Goal: Check status: Check status

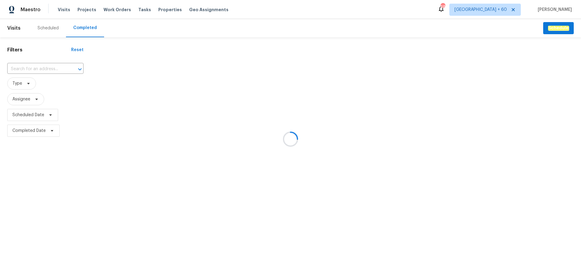
click at [34, 68] on div at bounding box center [290, 139] width 581 height 278
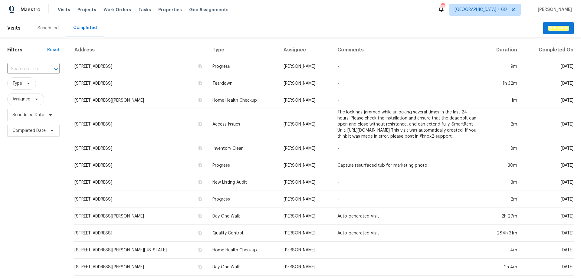
click at [27, 69] on input "text" at bounding box center [24, 68] width 35 height 9
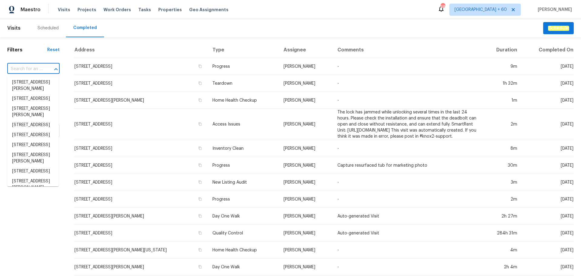
paste input "[STREET_ADDRESS][PERSON_NAME]"
type input "[STREET_ADDRESS][PERSON_NAME]"
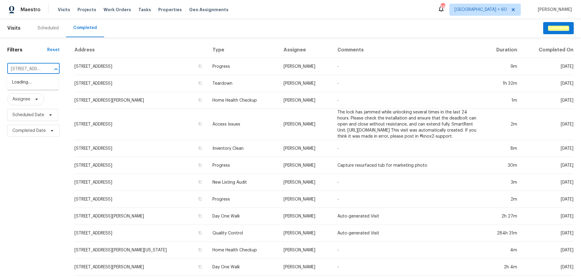
scroll to position [0, 47]
click at [27, 82] on li "[STREET_ADDRESS][PERSON_NAME]" at bounding box center [32, 85] width 51 height 16
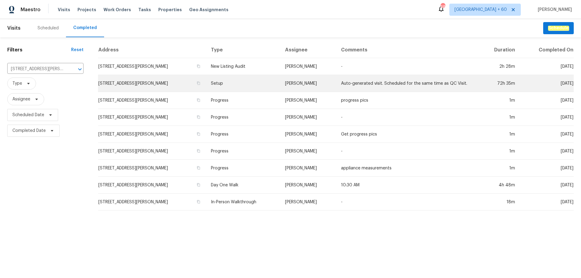
click at [221, 88] on td "Setup" at bounding box center [243, 83] width 74 height 17
